Goal: Register for event/course

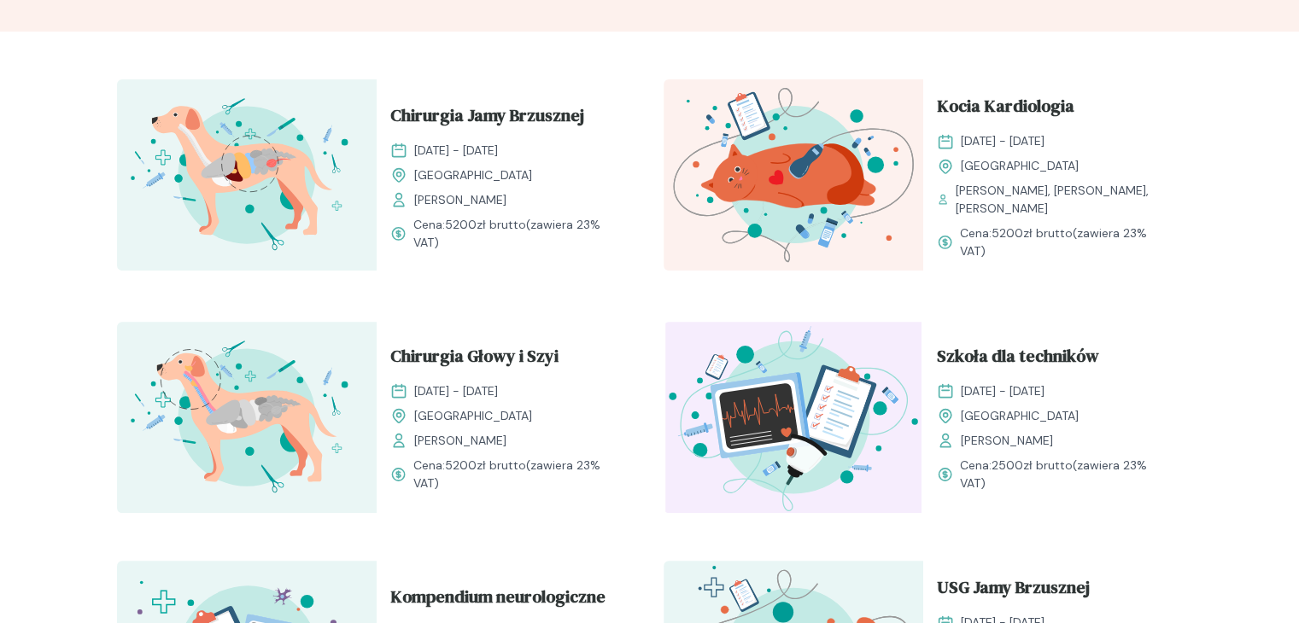
scroll to position [562, 0]
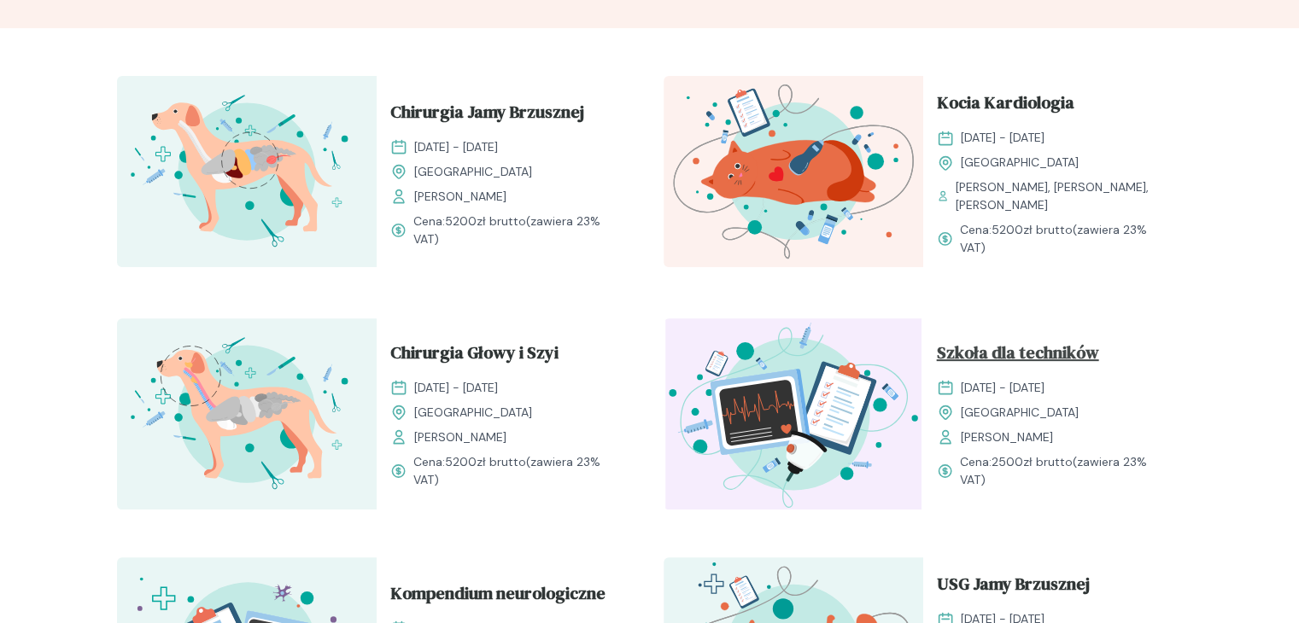
click at [1025, 359] on span "Szkoła dla techników" at bounding box center [1018, 356] width 162 height 32
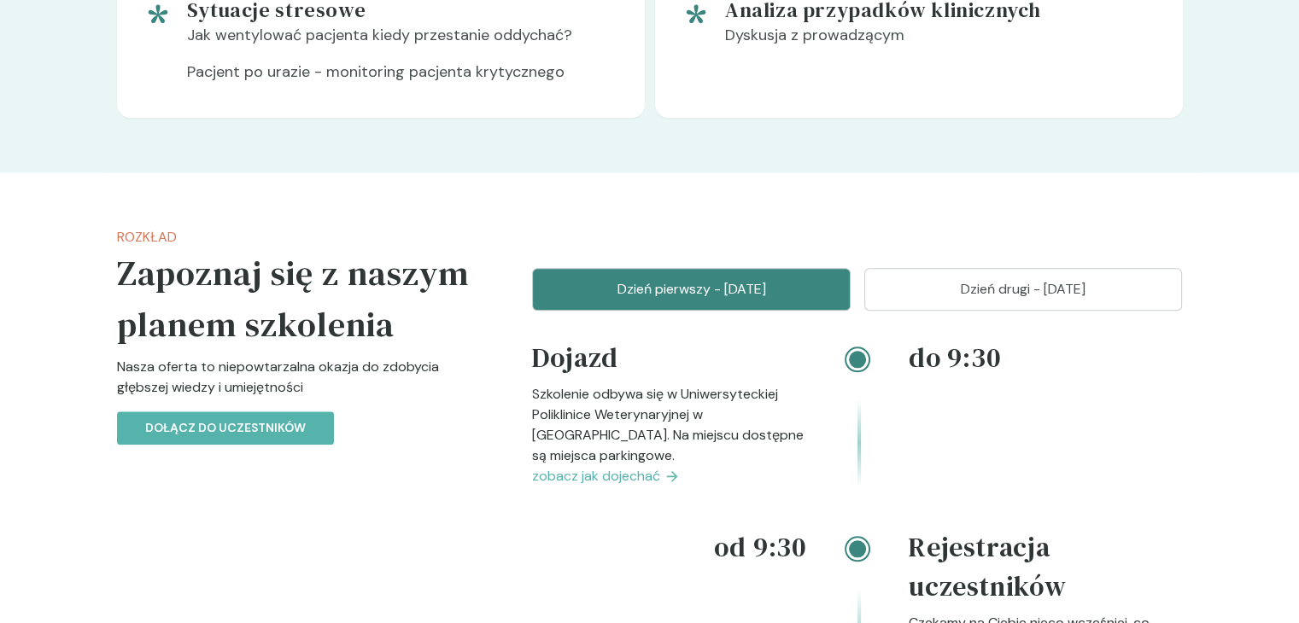
scroll to position [1833, 0]
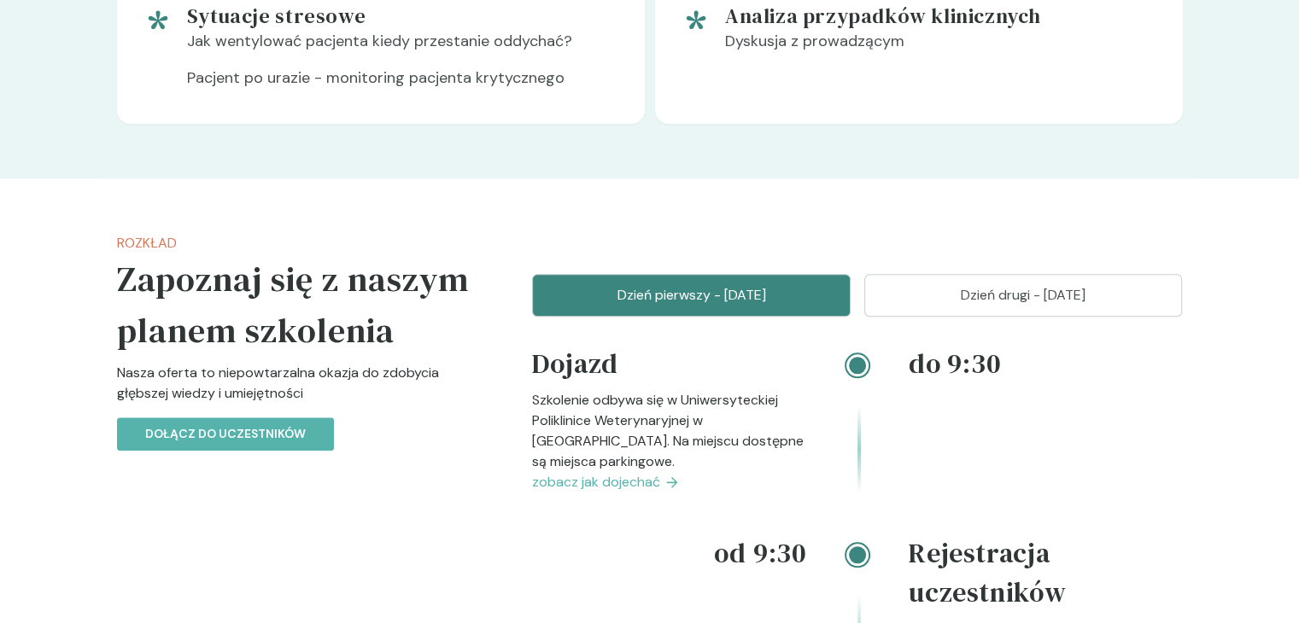
click at [1002, 306] on p "Dzień drugi - [DATE]" at bounding box center [1023, 295] width 276 height 20
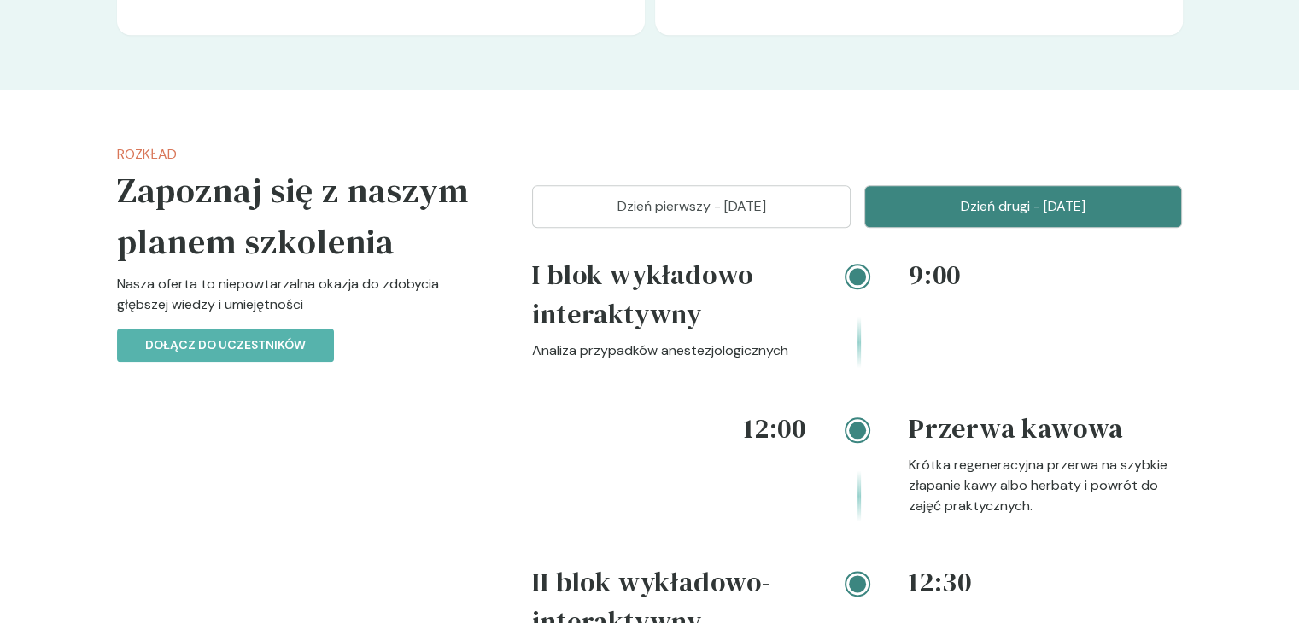
scroll to position [1923, 0]
click at [823, 219] on button "Dzień pierwszy - [DATE]" at bounding box center [691, 205] width 318 height 43
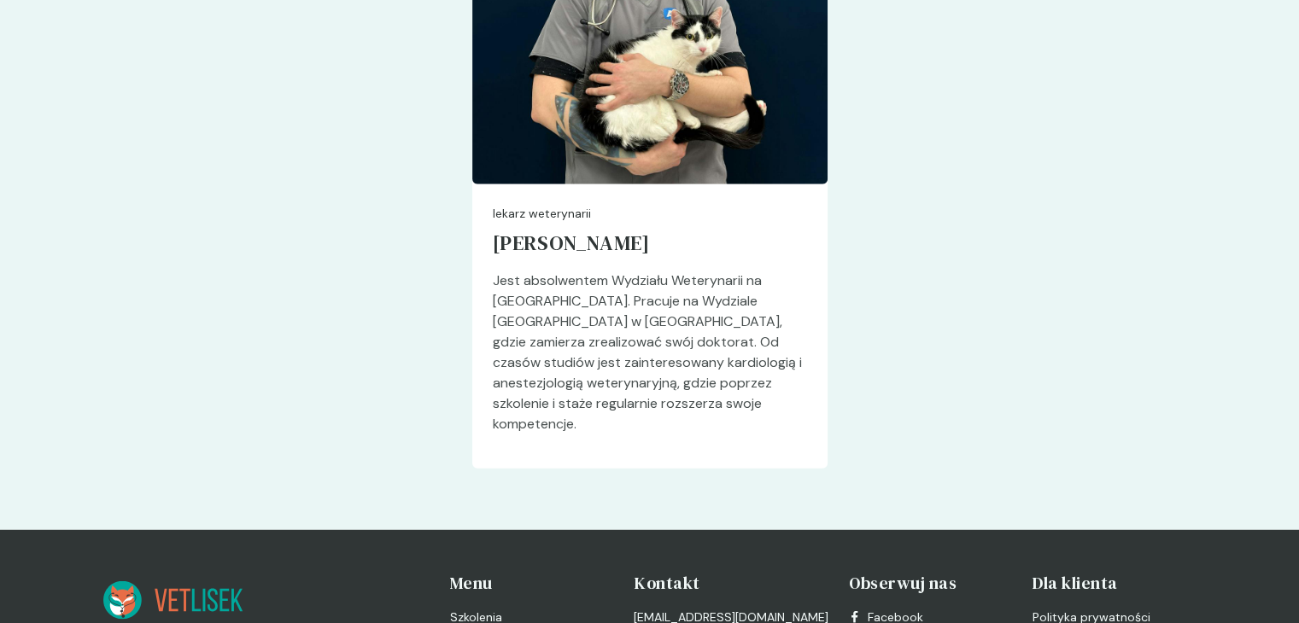
scroll to position [4525, 0]
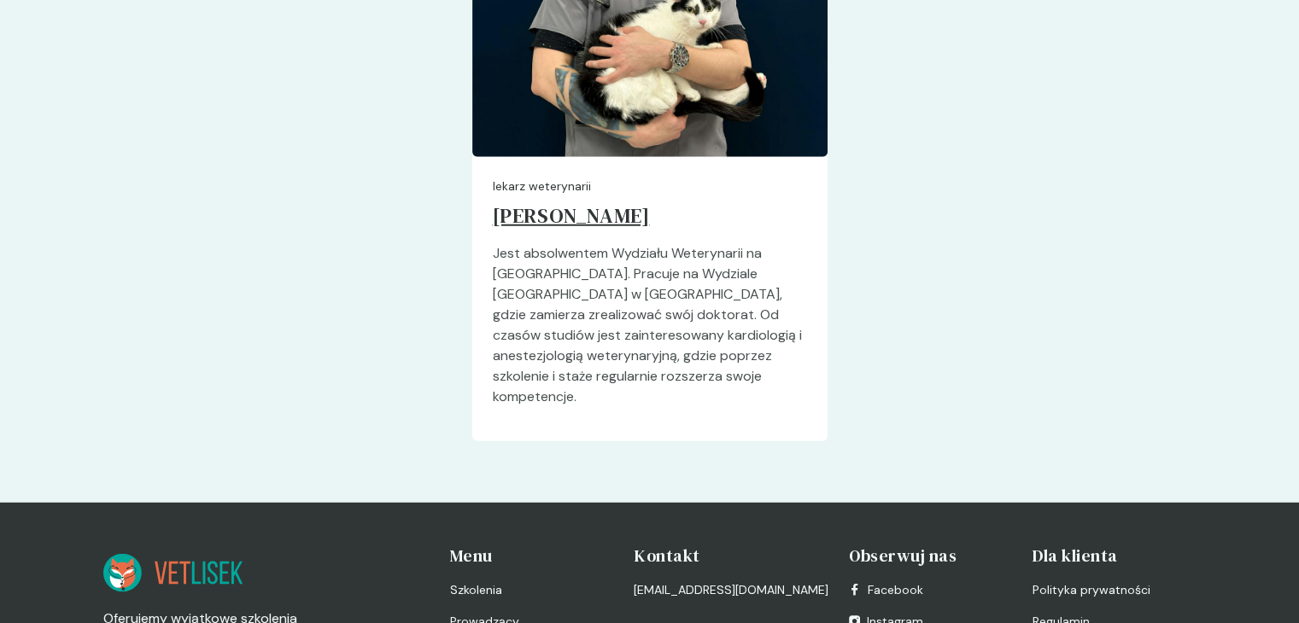
click at [598, 209] on h5 "[PERSON_NAME]" at bounding box center [650, 220] width 314 height 48
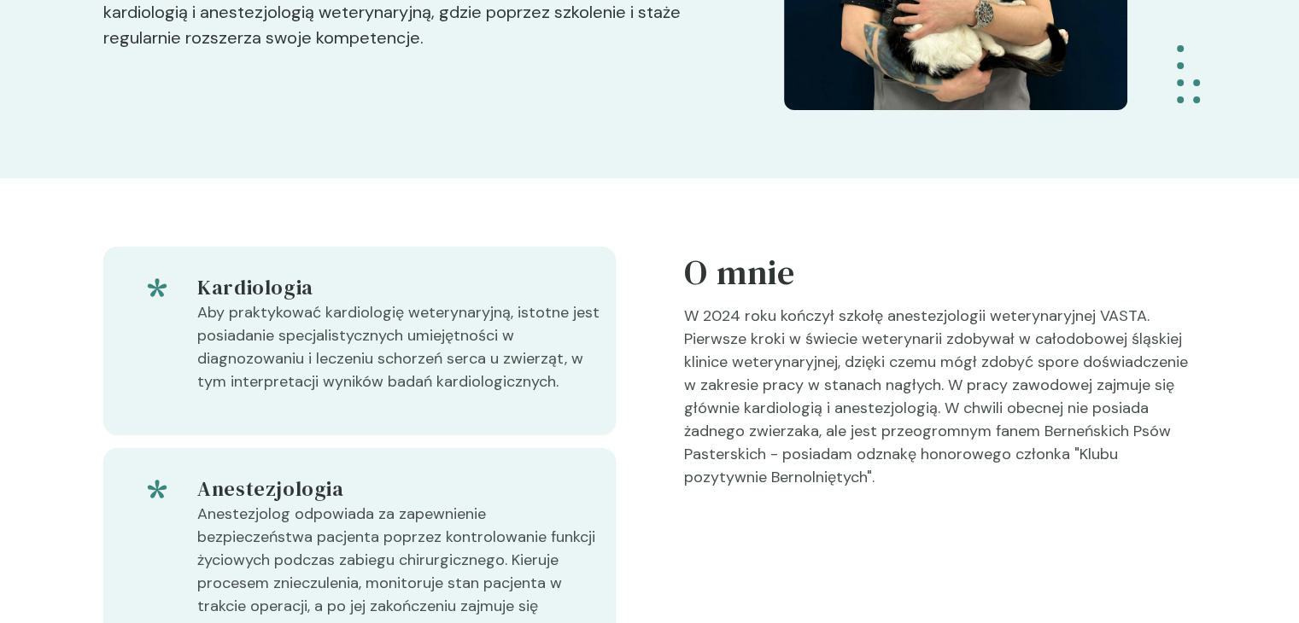
scroll to position [324, 0]
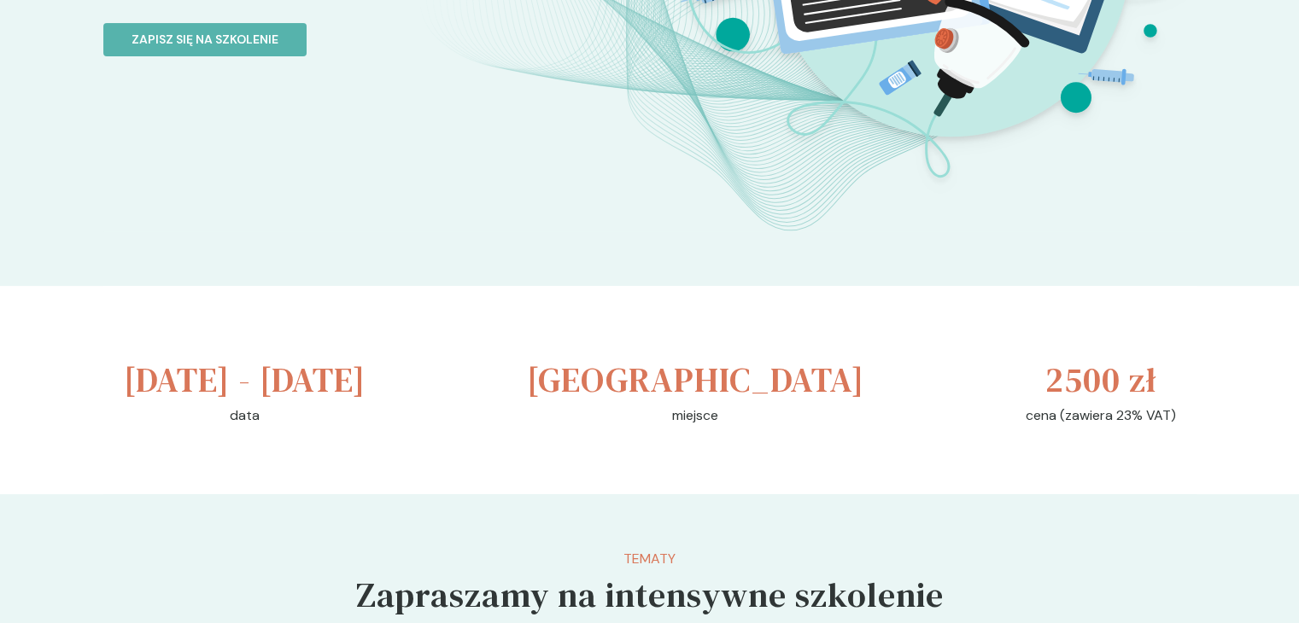
scroll to position [386, 0]
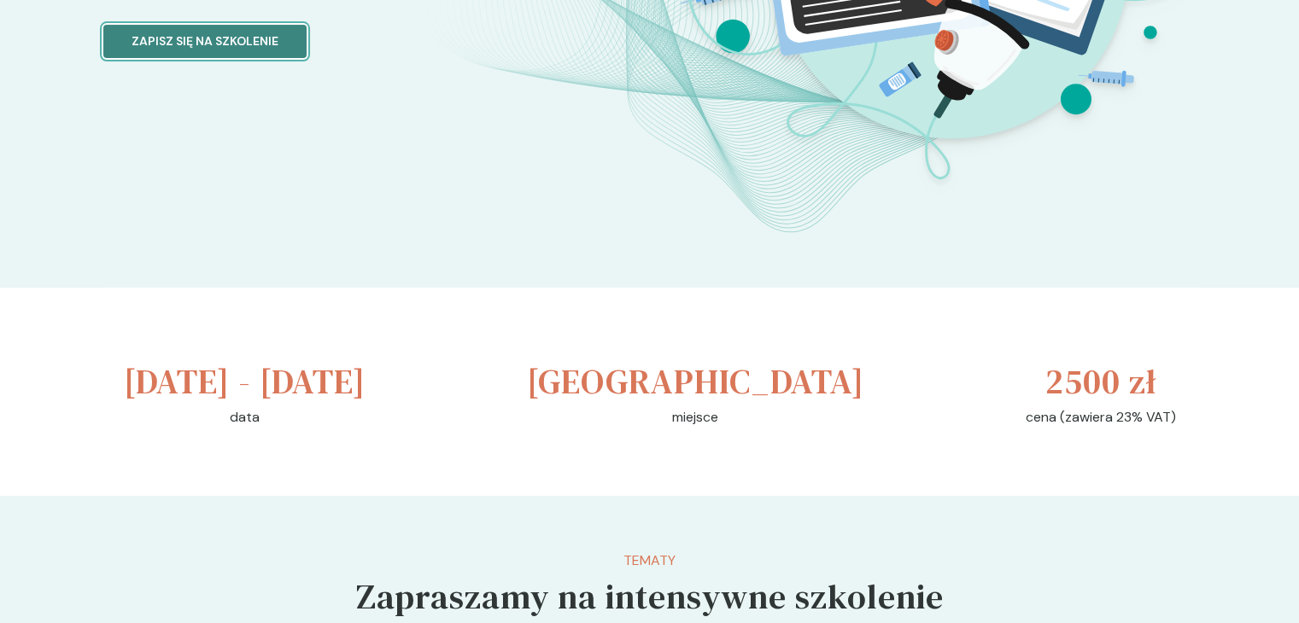
click at [242, 46] on p "Zapisz się na szkolenie" at bounding box center [204, 41] width 147 height 18
